Goal: Entertainment & Leisure: Consume media (video, audio)

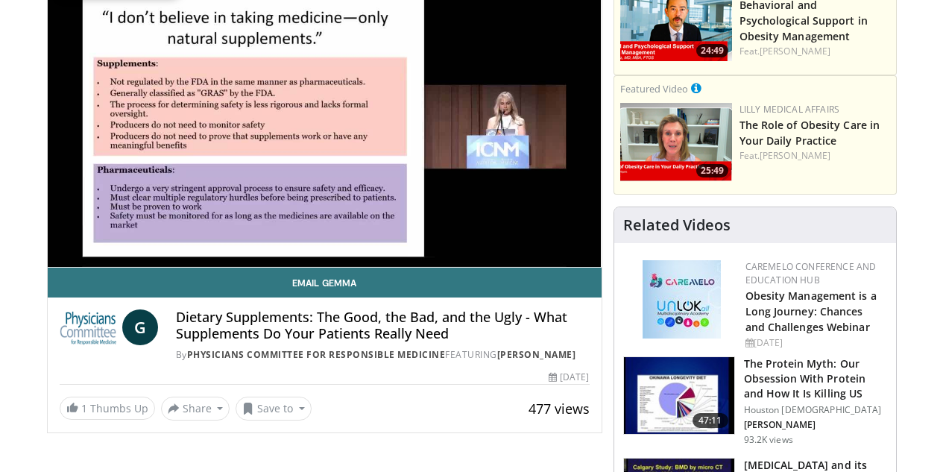
scroll to position [149, 0]
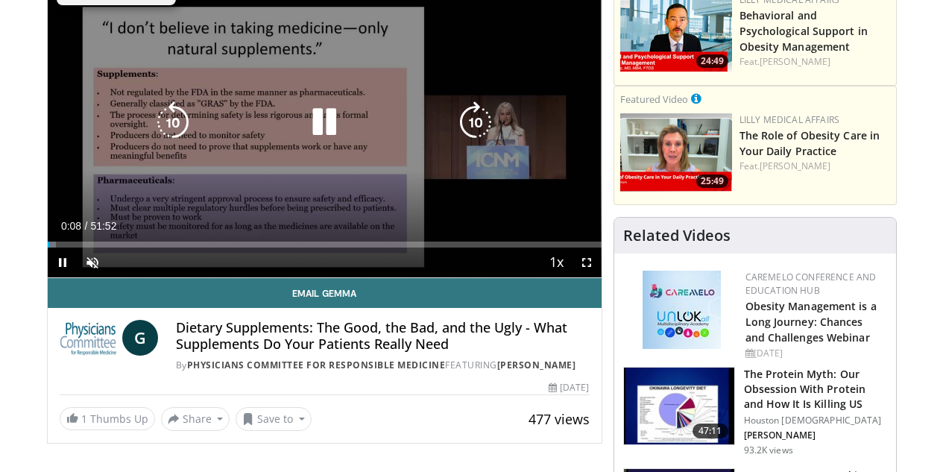
click at [324, 143] on icon "Video Player" at bounding box center [324, 122] width 42 height 42
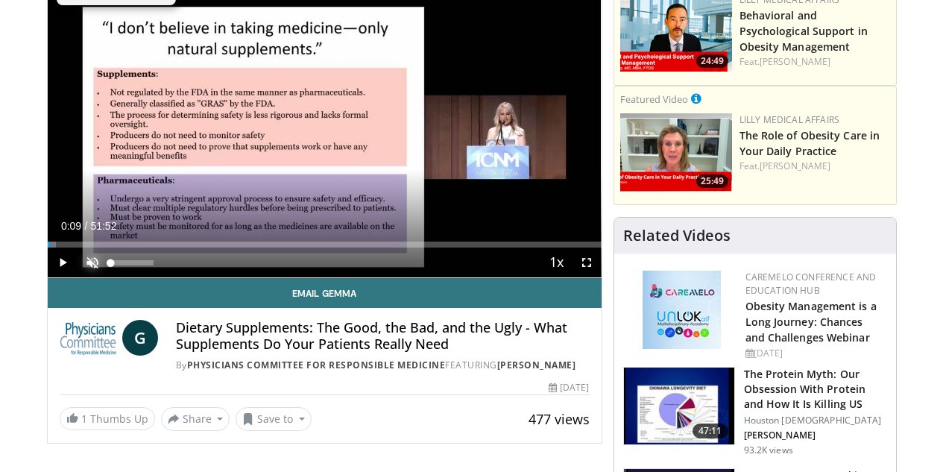
click at [78, 277] on span "Video Player" at bounding box center [93, 263] width 30 height 30
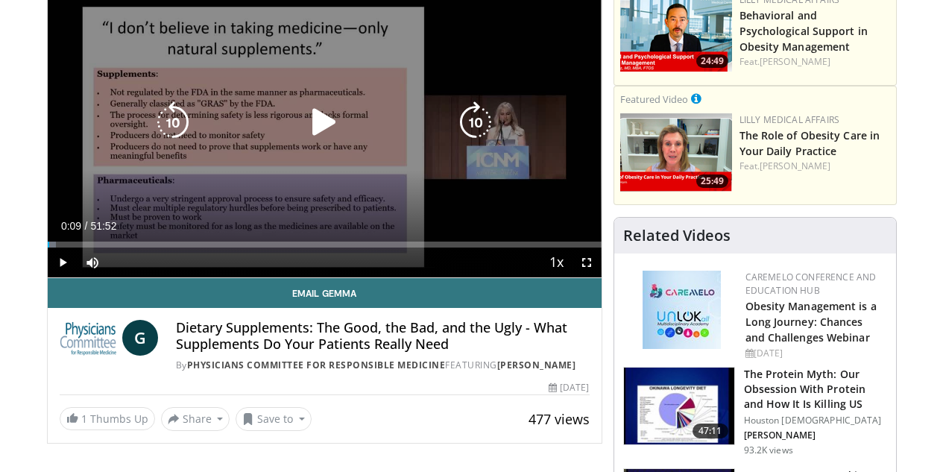
click at [312, 138] on icon "Video Player" at bounding box center [324, 122] width 42 height 42
